Goal: Transaction & Acquisition: Purchase product/service

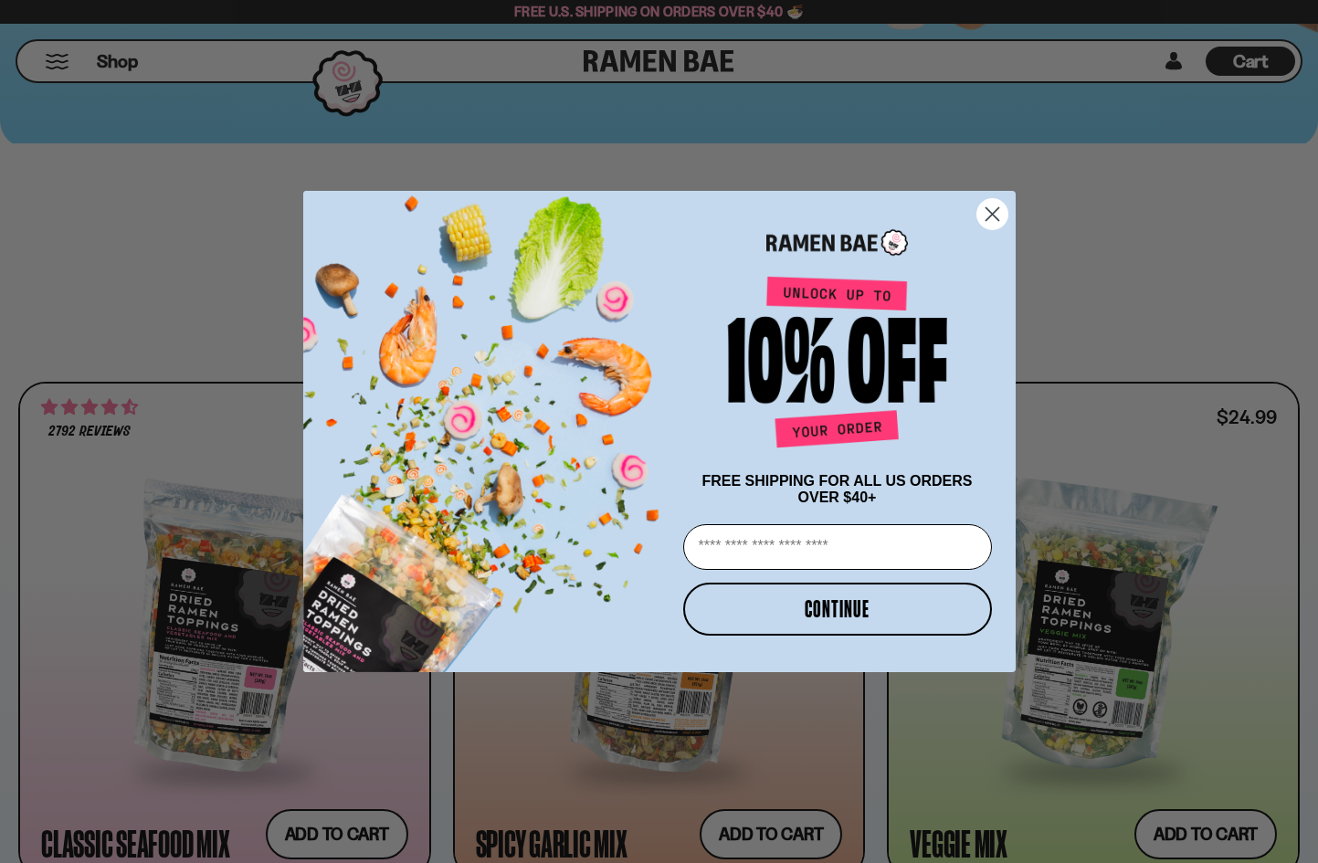
scroll to position [607, 0]
click at [991, 209] on icon "Close dialog" at bounding box center [991, 214] width 13 height 13
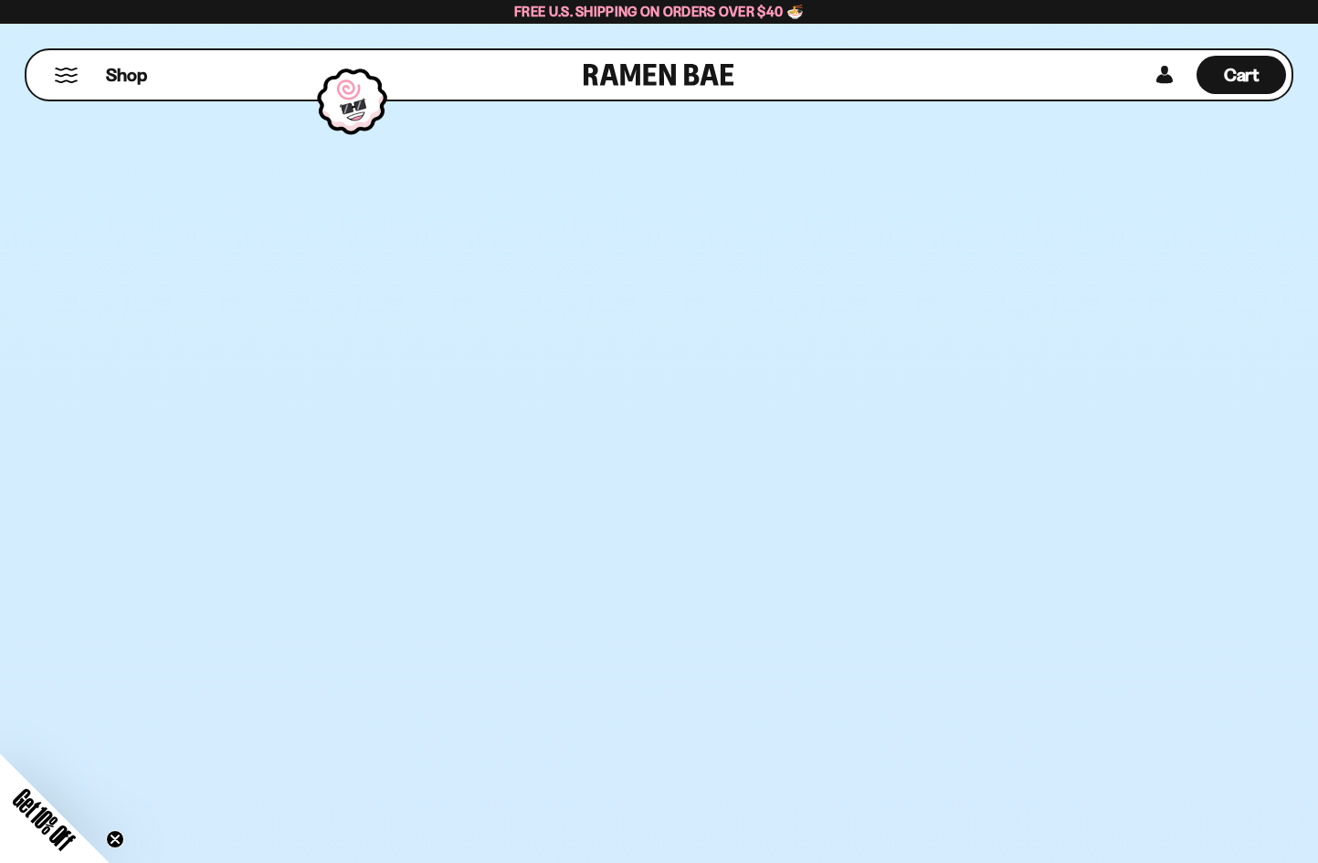
scroll to position [0, 0]
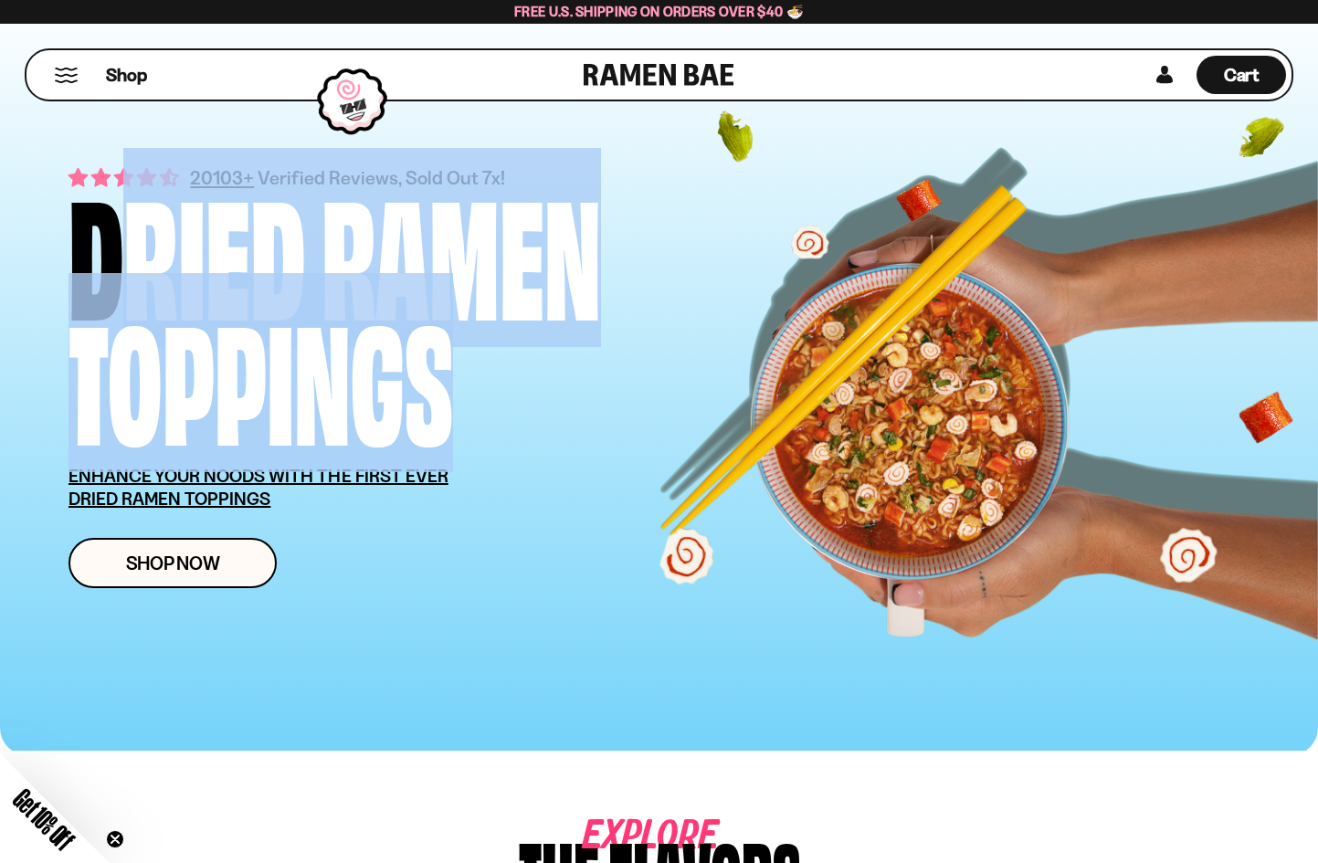
drag, startPoint x: 61, startPoint y: 214, endPoint x: 511, endPoint y: 366, distance: 475.4
click at [511, 366] on div "20103+ Verified Reviews, Sold Out 7x! Dried Ramen Toppings ENHANCE YOUR NOODS W…" at bounding box center [659, 375] width 1290 height 760
copy div "Dried Ramen Toppings"
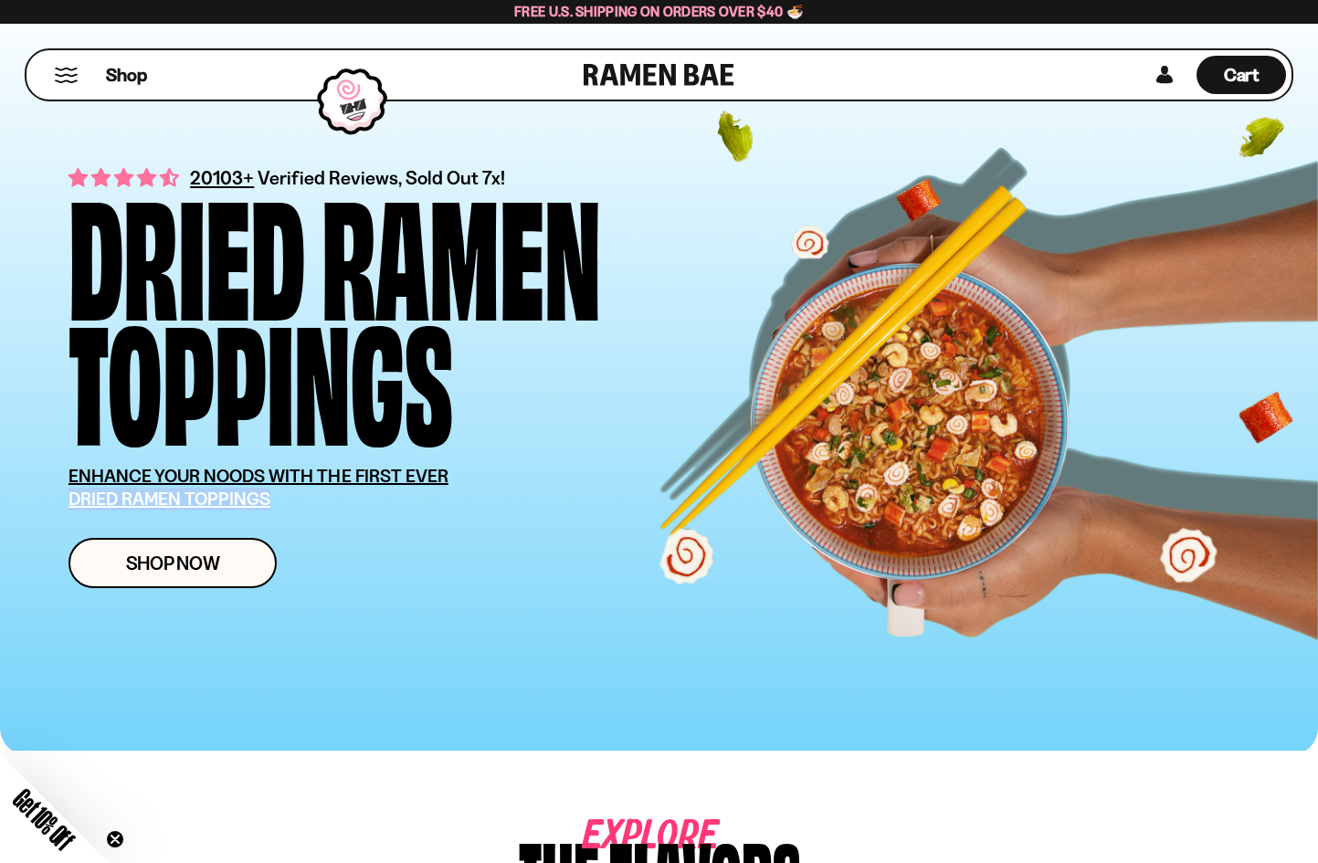
drag, startPoint x: 58, startPoint y: 499, endPoint x: 290, endPoint y: 498, distance: 232.0
click at [290, 498] on div "20103+ Verified Reviews, Sold Out 7x! Dried Ramen Toppings ENHANCE YOUR NOODS W…" at bounding box center [659, 375] width 1290 height 760
copy u "DRIED RAMEN TOPPINGS"
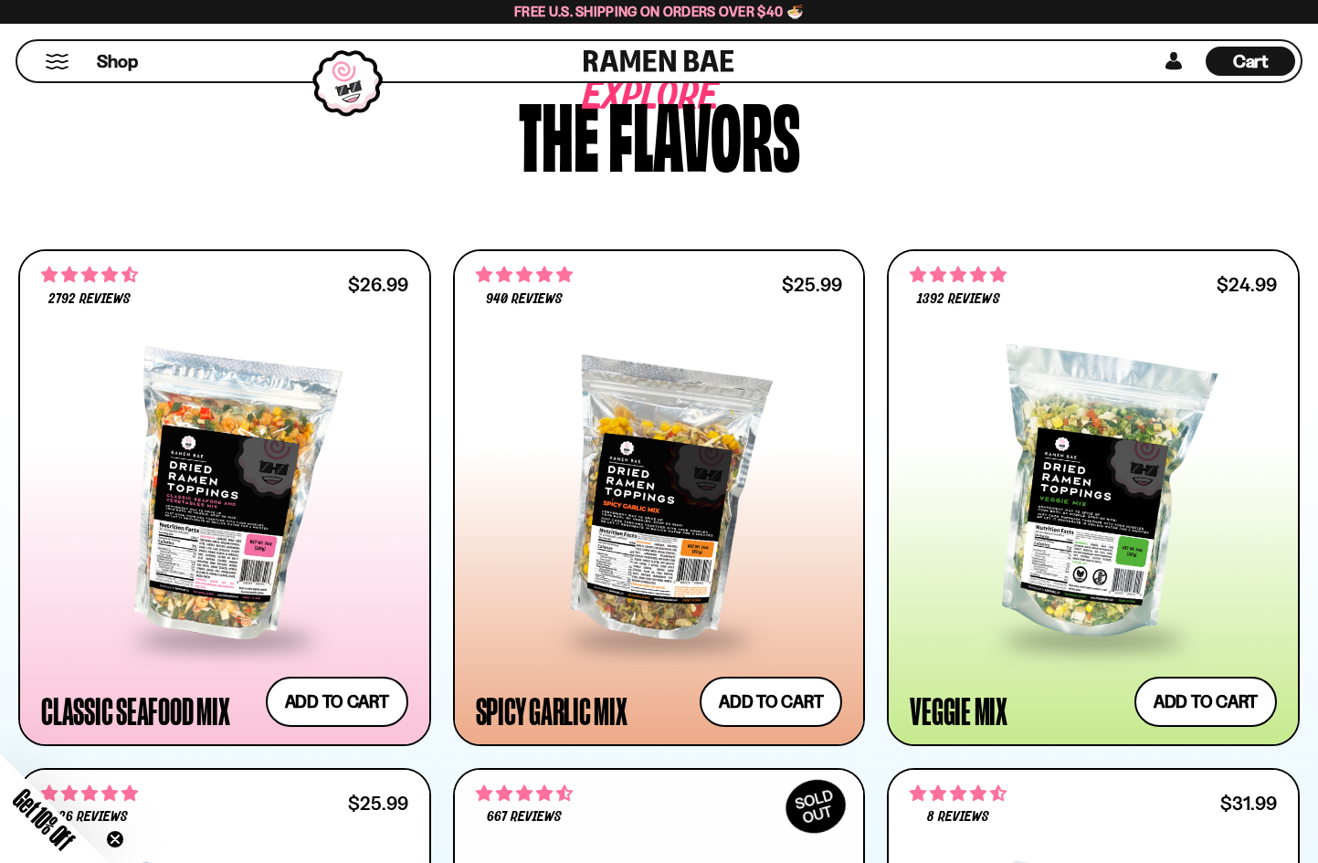
scroll to position [809, 0]
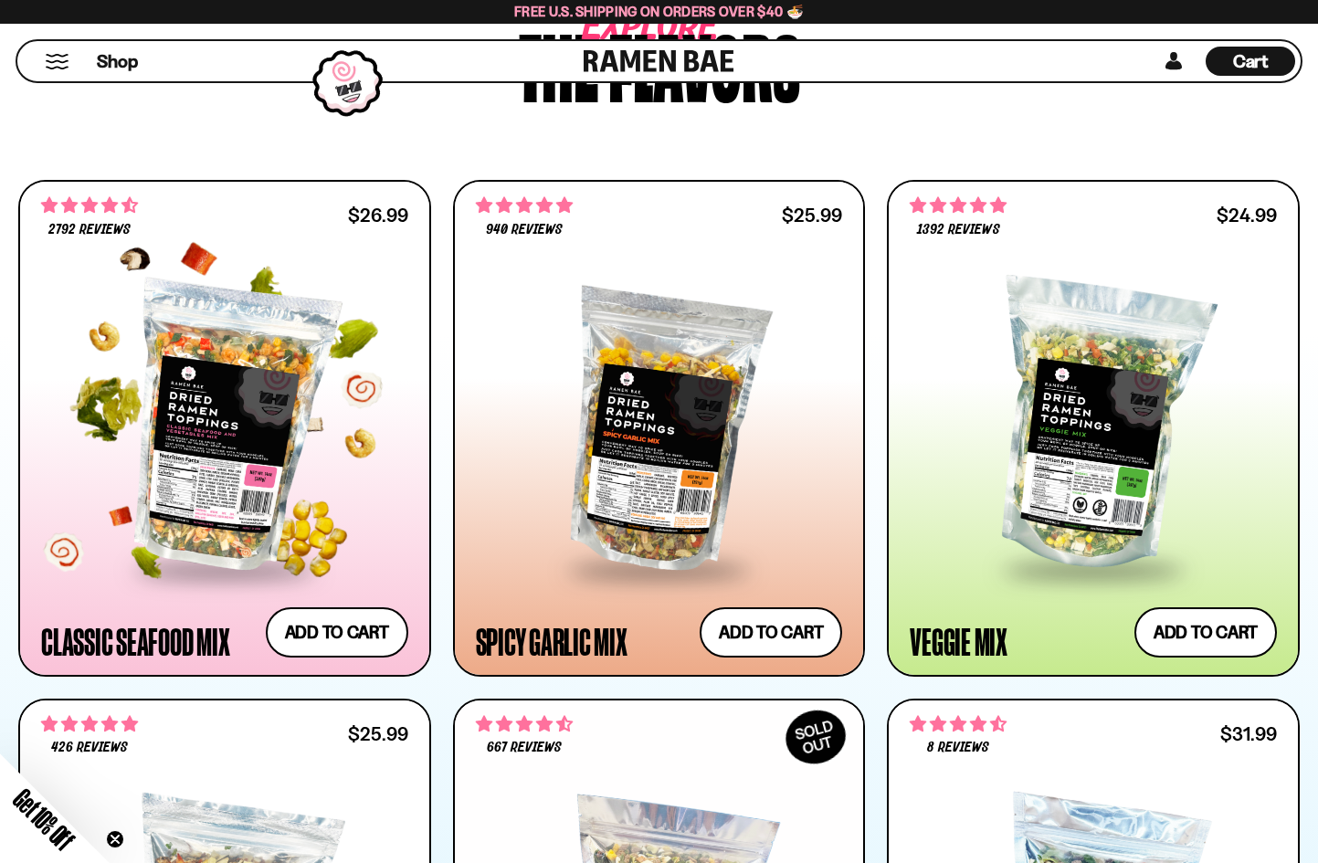
click at [205, 461] on div at bounding box center [224, 426] width 367 height 282
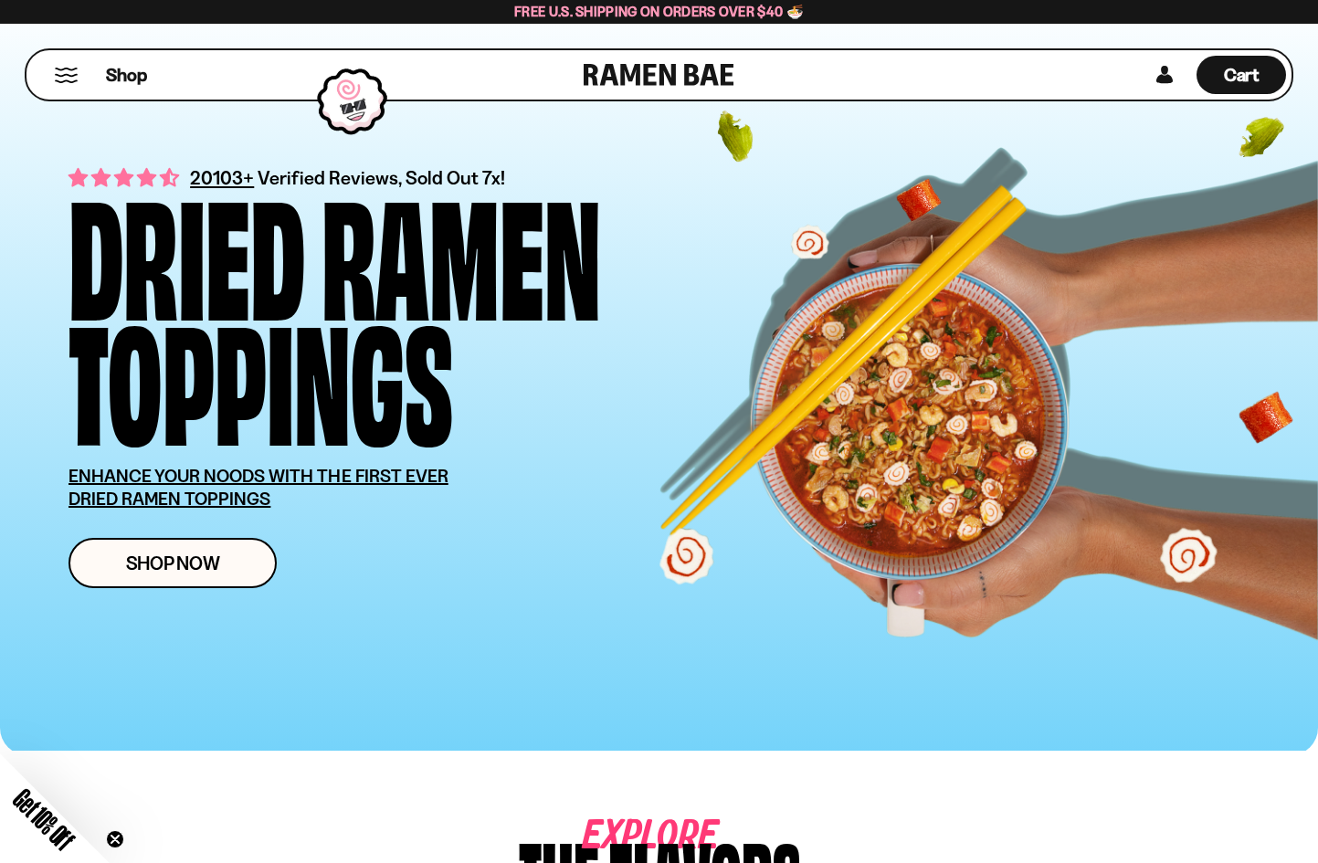
scroll to position [0, 0]
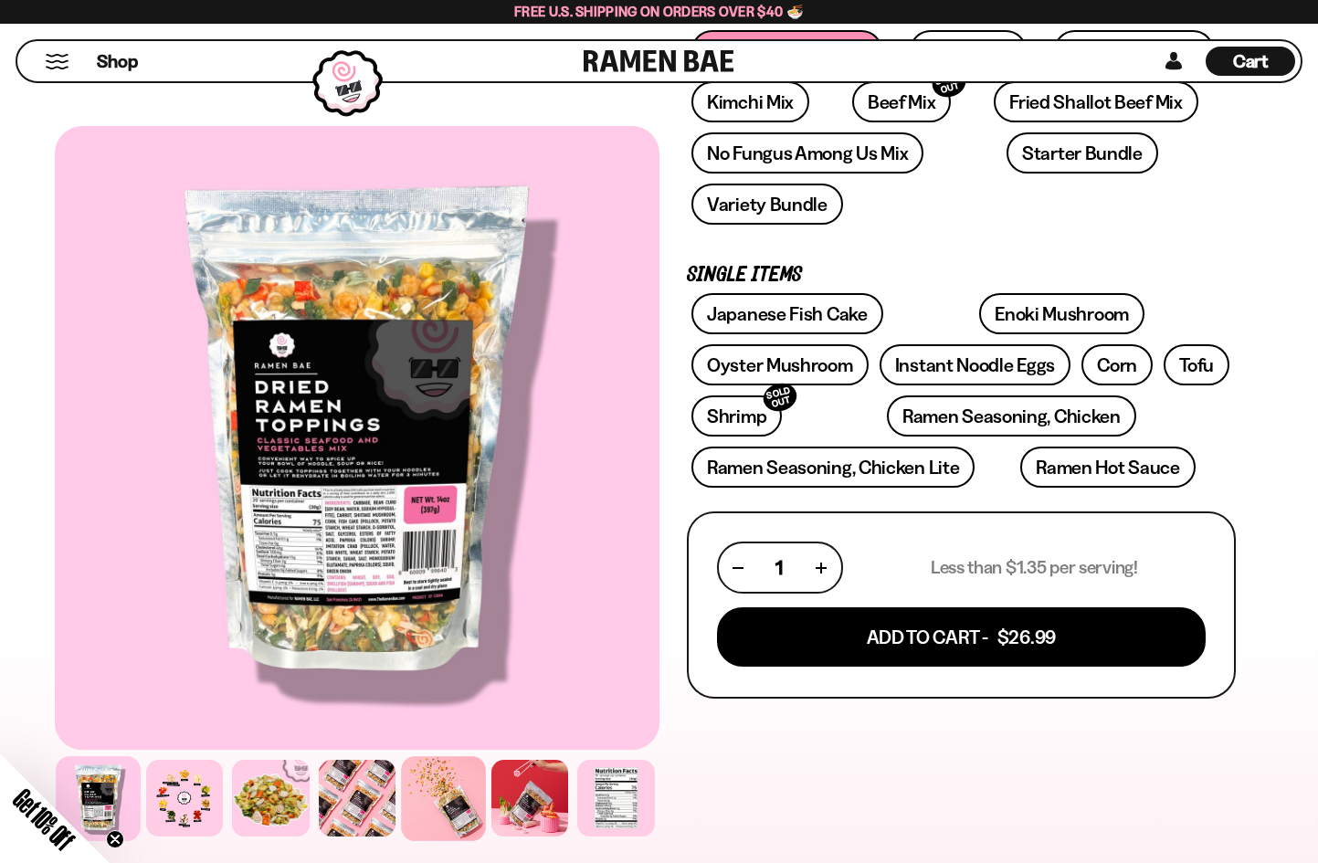
scroll to position [363, 0]
click at [621, 797] on div at bounding box center [616, 798] width 84 height 84
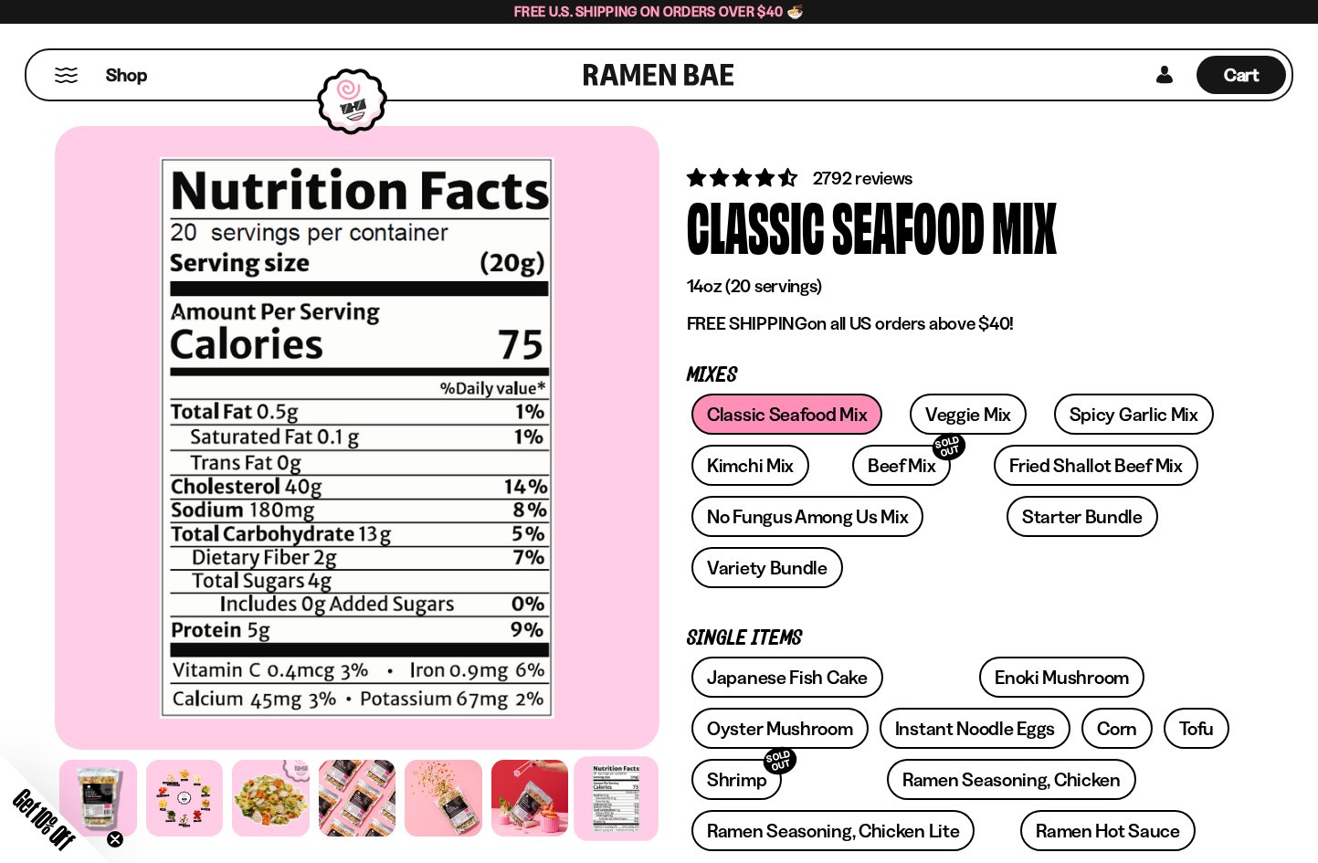
scroll to position [0, 0]
